Goal: Information Seeking & Learning: Learn about a topic

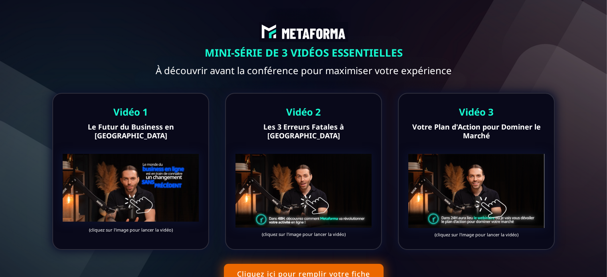
click at [131, 148] on div "Vidéo 1 Le Futur du Business en Ligne (cliquez sur l'image pour lancer la vidéo)" at bounding box center [130, 171] width 157 height 157
click at [142, 185] on img at bounding box center [131, 188] width 136 height 68
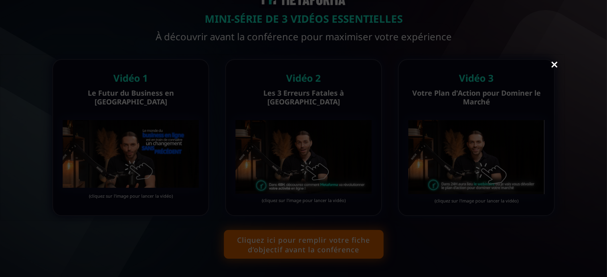
scroll to position [38, 0]
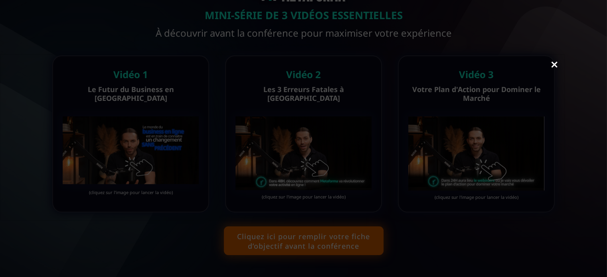
click at [553, 66] on link "Close" at bounding box center [554, 66] width 16 height 18
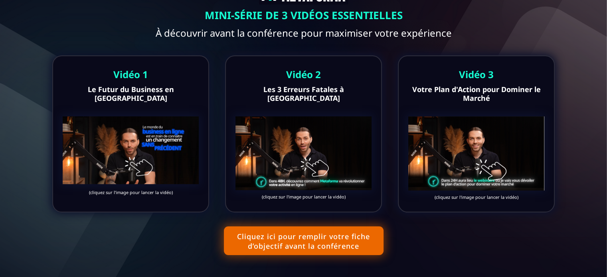
click at [317, 135] on img at bounding box center [303, 154] width 136 height 74
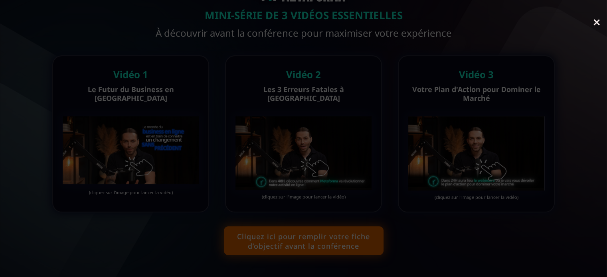
click at [596, 20] on link "Close" at bounding box center [597, 23] width 16 height 18
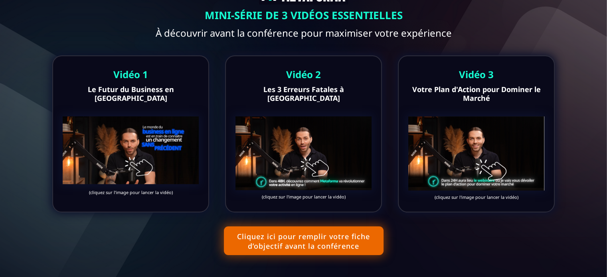
click at [481, 122] on img at bounding box center [476, 154] width 136 height 74
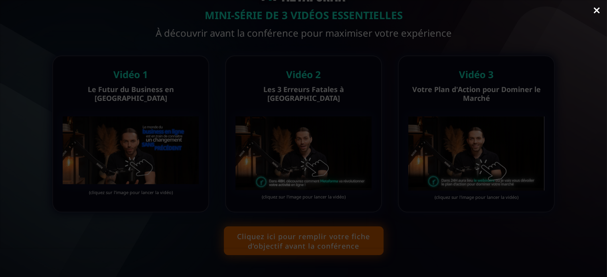
click at [595, 10] on link "Close" at bounding box center [597, 11] width 16 height 18
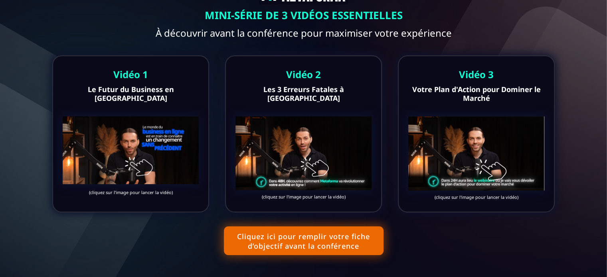
click at [540, 240] on div "MINI-SÉRIE DE 3 VIDÉOS ESSENTIELLES À découvrir avant la conférence pour maximi…" at bounding box center [303, 119] width 595 height 303
click at [319, 239] on button "Cliquez ici pour remplir votre fiche d’objectif avant la conférence" at bounding box center [304, 241] width 160 height 29
